Goal: Navigation & Orientation: Go to known website

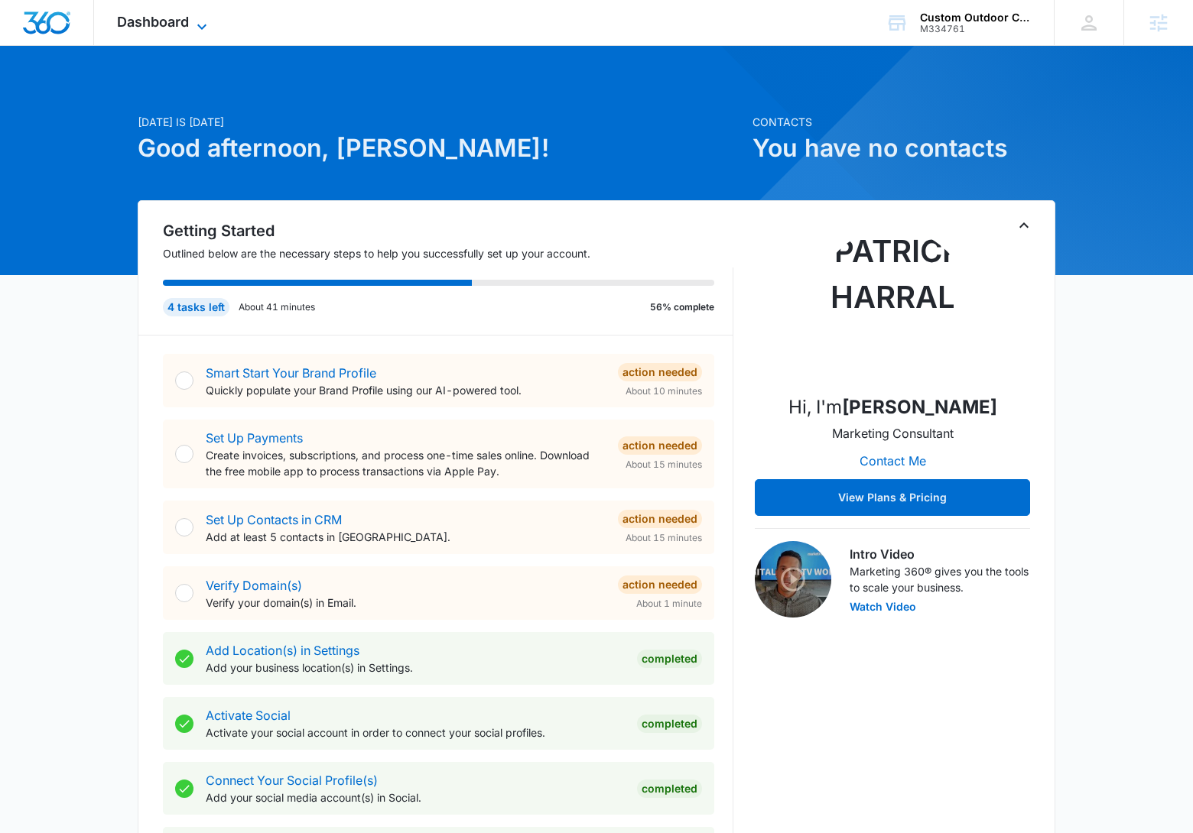
click at [169, 26] on span "Dashboard" at bounding box center [153, 22] width 72 height 16
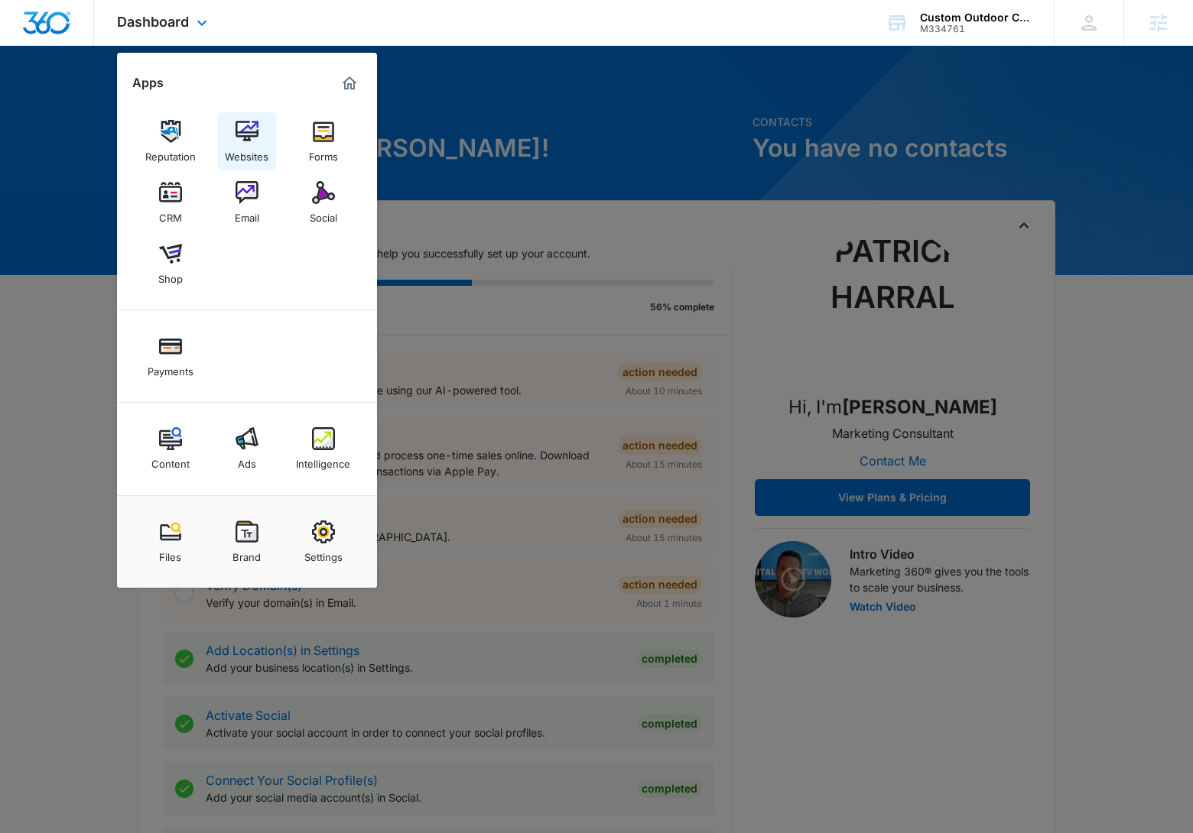
click at [240, 133] on img at bounding box center [247, 131] width 23 height 23
